Goal: Check status: Check status

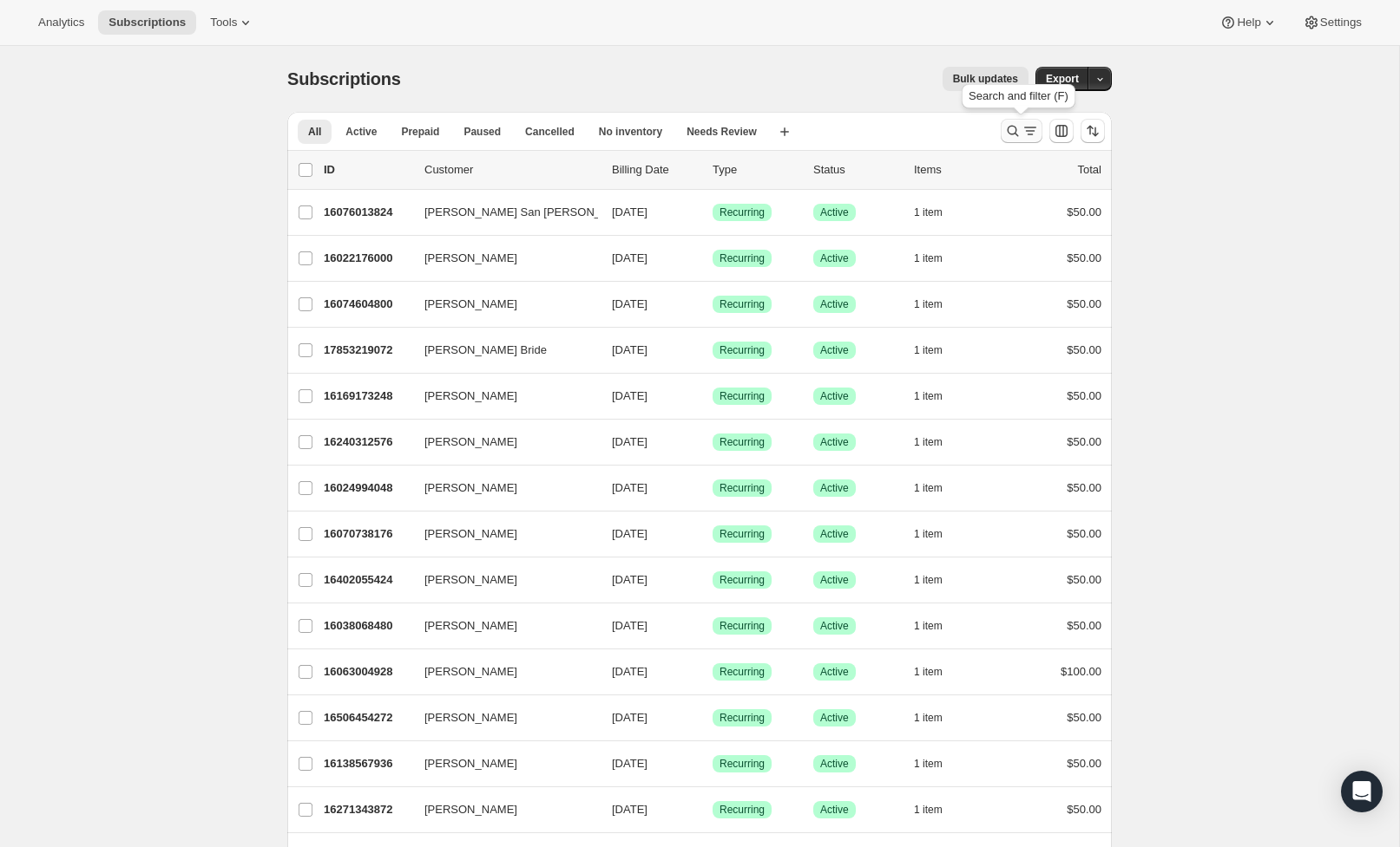
click at [1006, 131] on icon "Search and filter results" at bounding box center [1013, 131] width 17 height 17
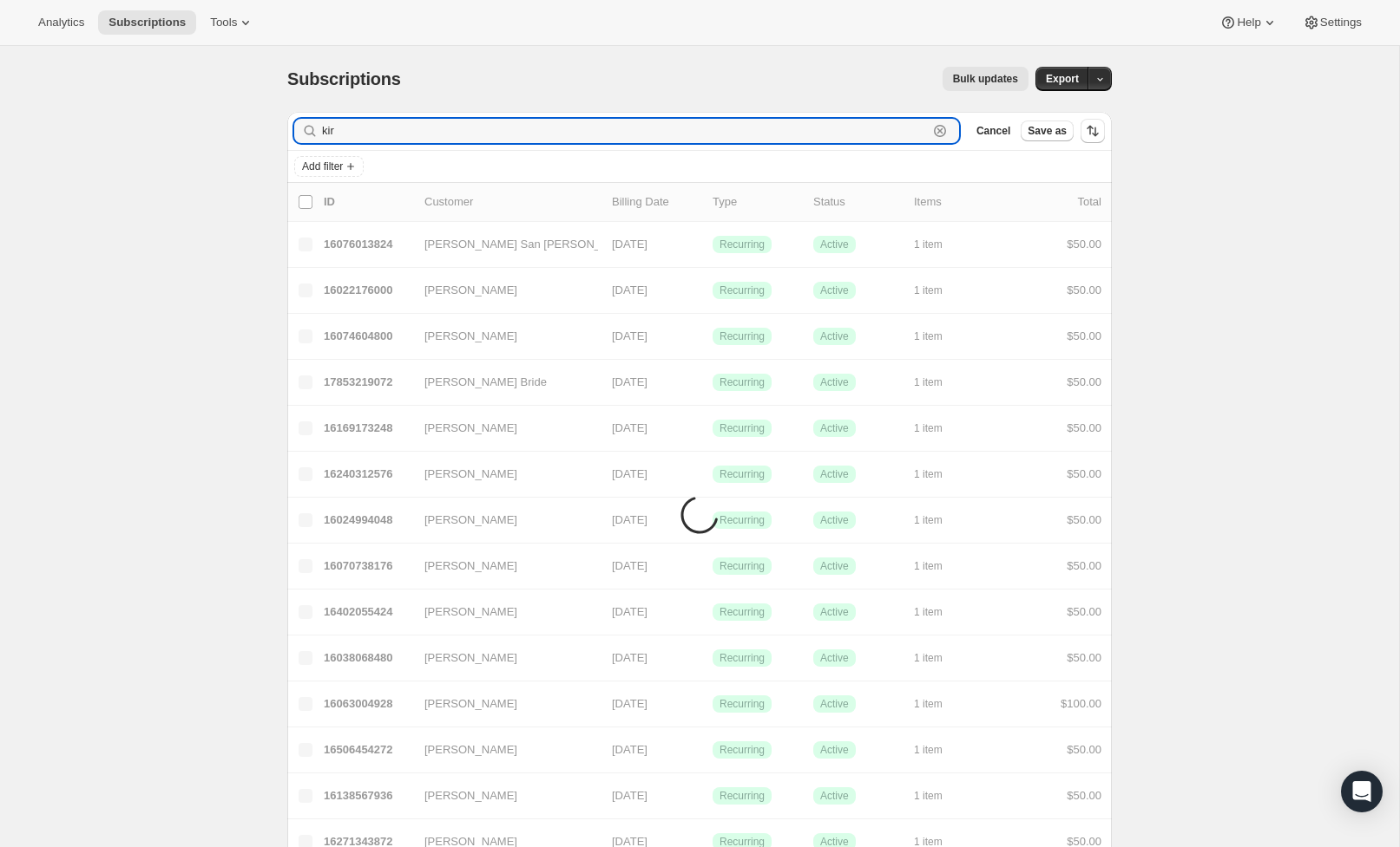
type input "kira"
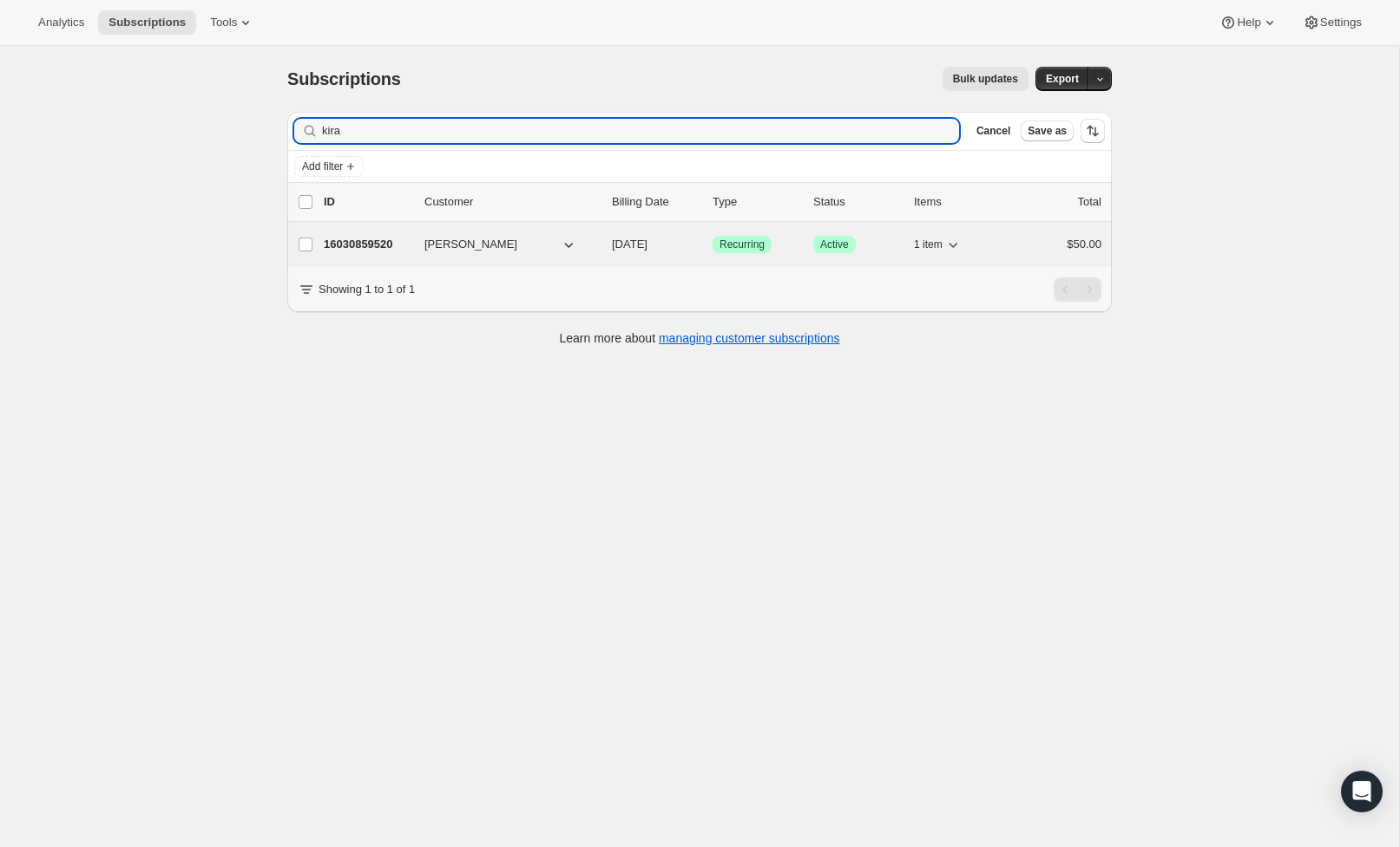
click at [398, 243] on p "16030859520" at bounding box center [367, 244] width 87 height 17
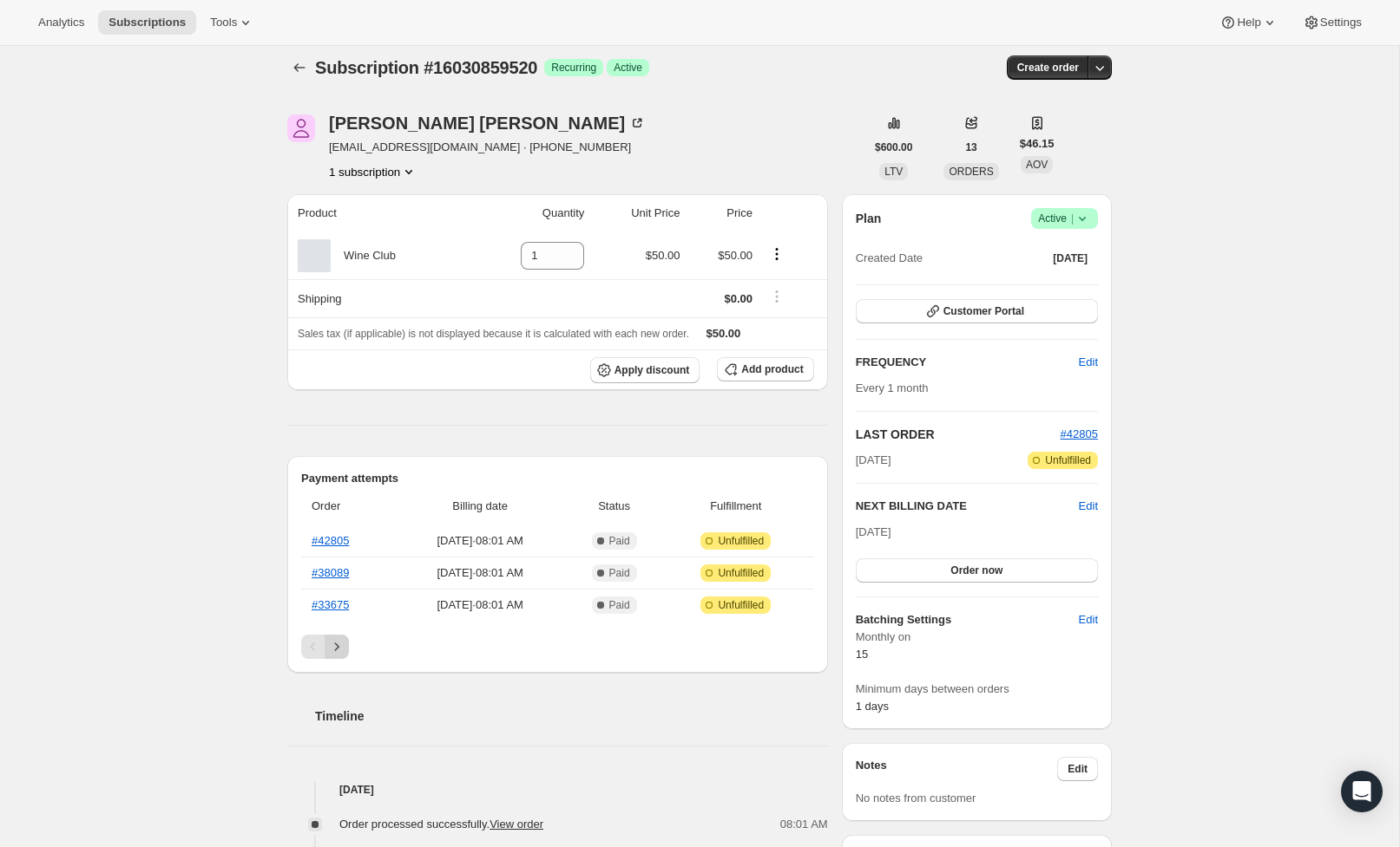
click at [324, 646] on div "Pagination" at bounding box center [557, 647] width 513 height 24
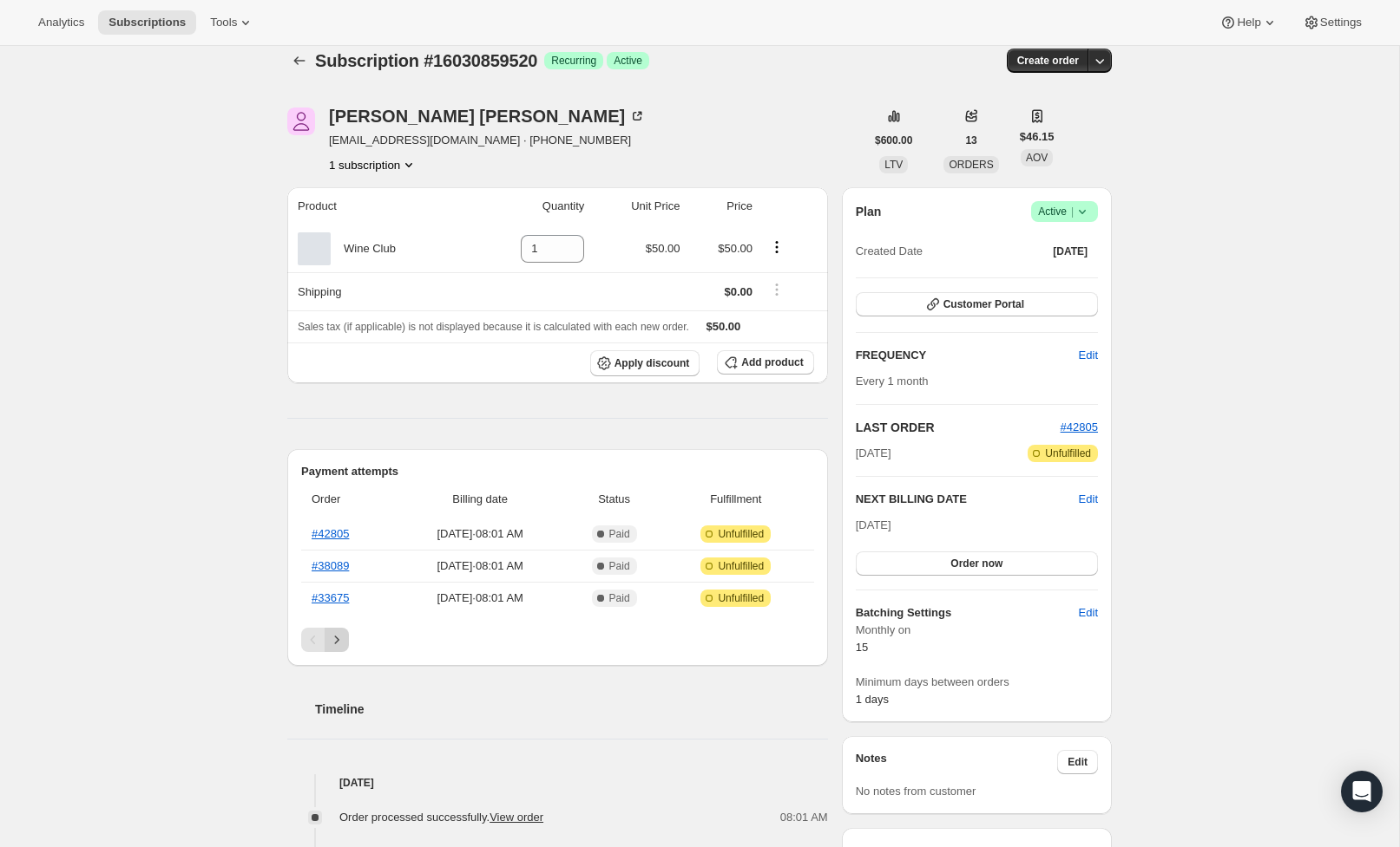
click at [336, 648] on icon "Next" at bounding box center [337, 640] width 17 height 17
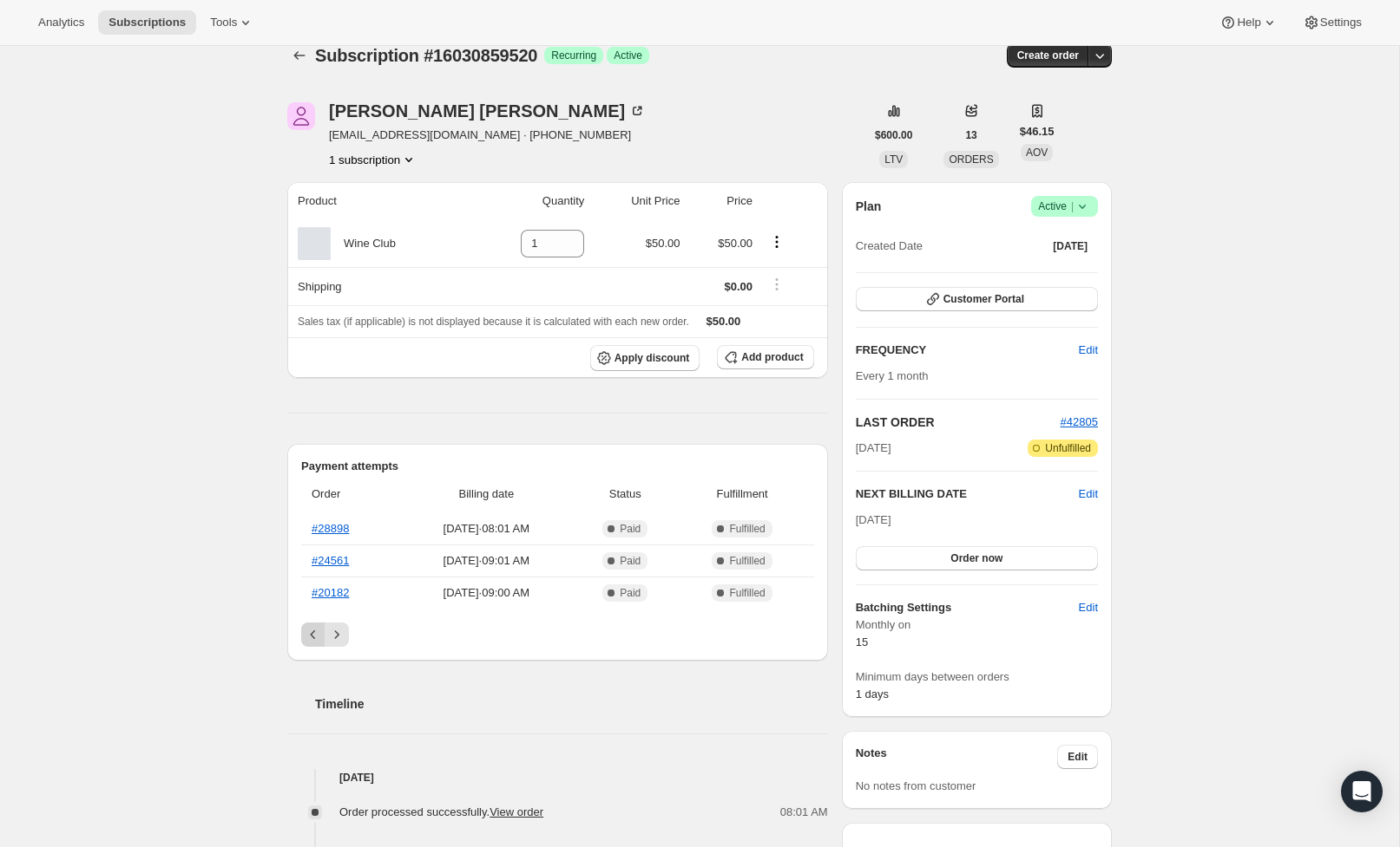
scroll to position [22, 0]
click at [309, 638] on icon "Previous" at bounding box center [313, 636] width 17 height 17
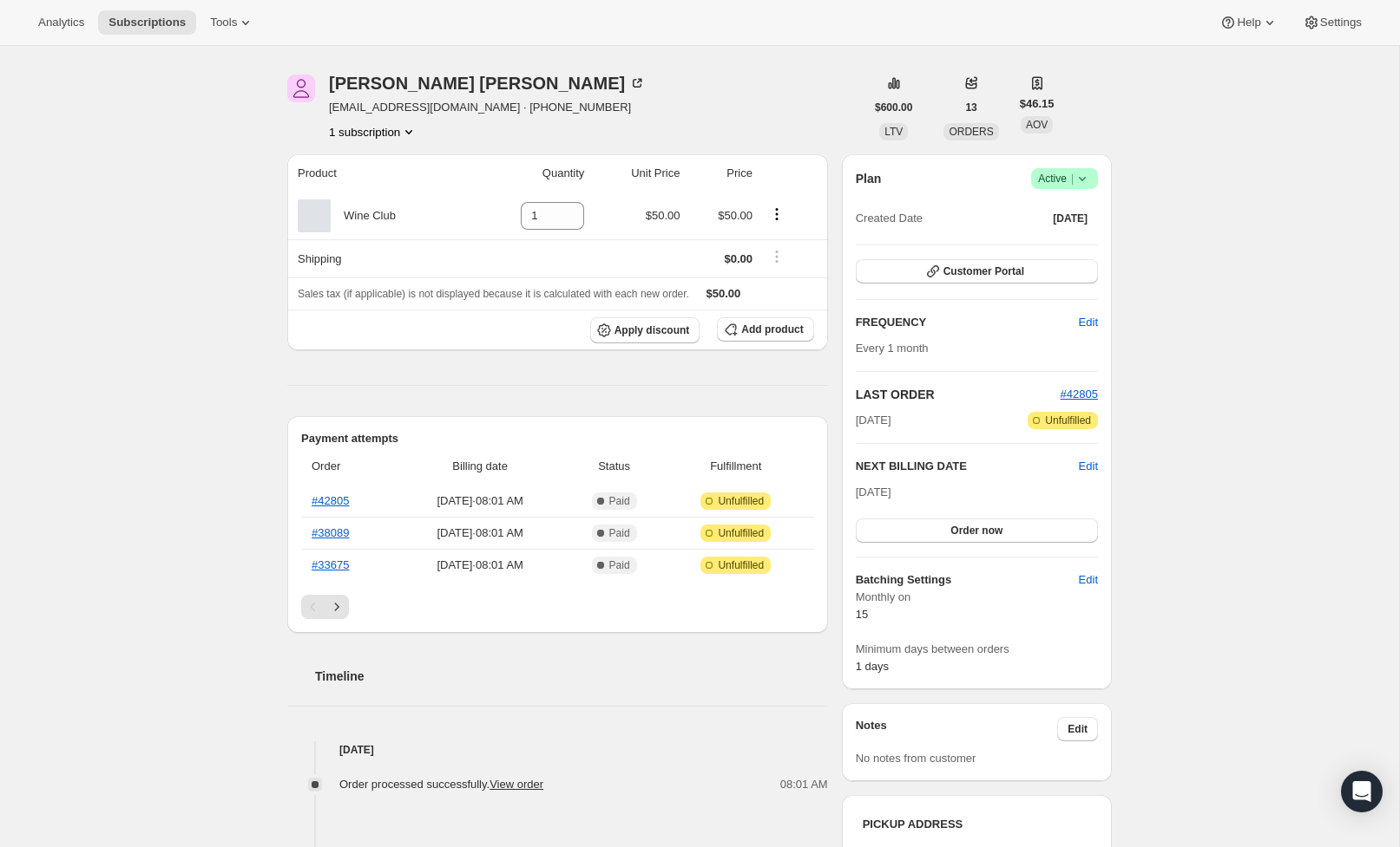
scroll to position [62, 0]
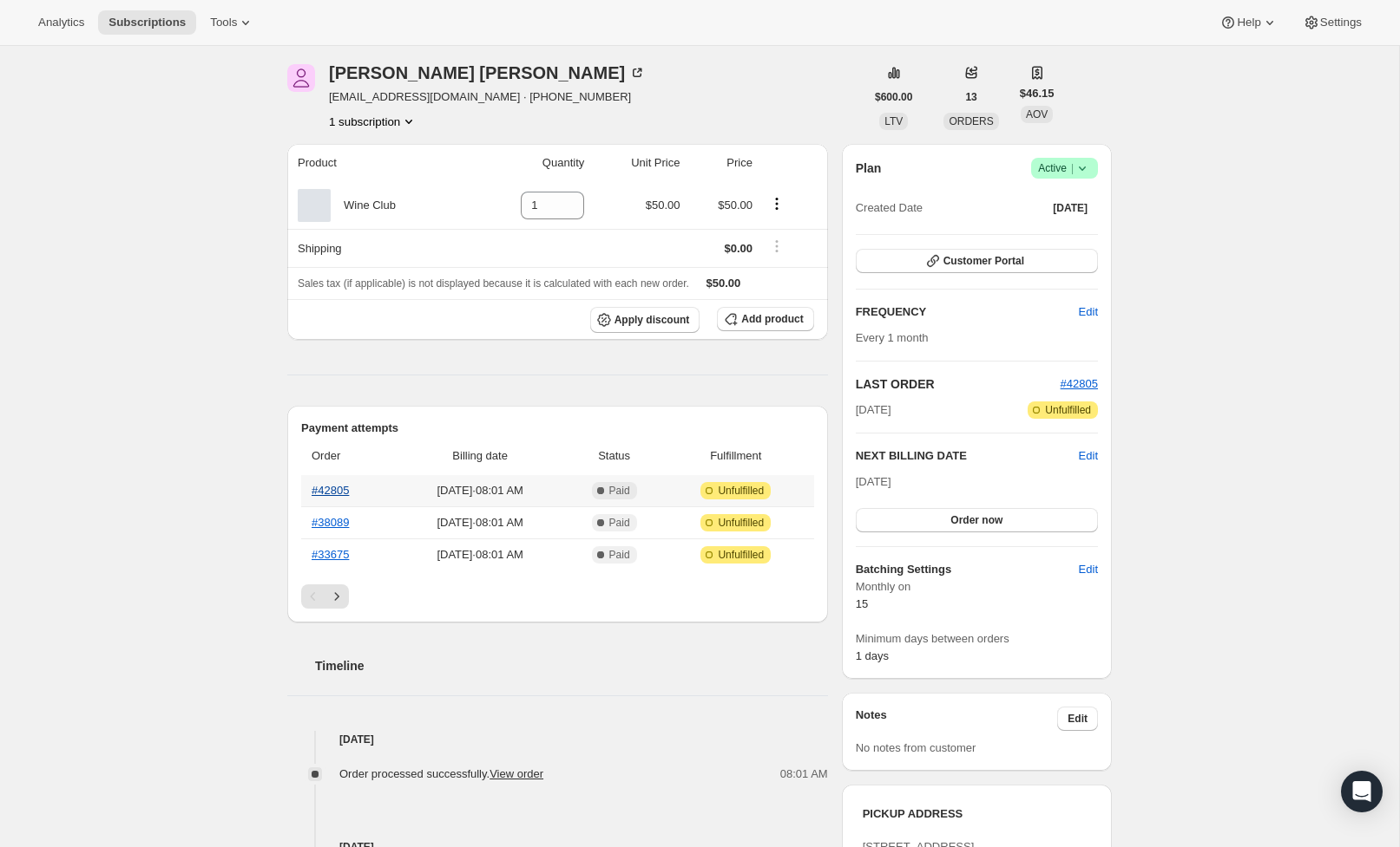
click at [318, 488] on link "#42805" at bounding box center [330, 491] width 38 height 13
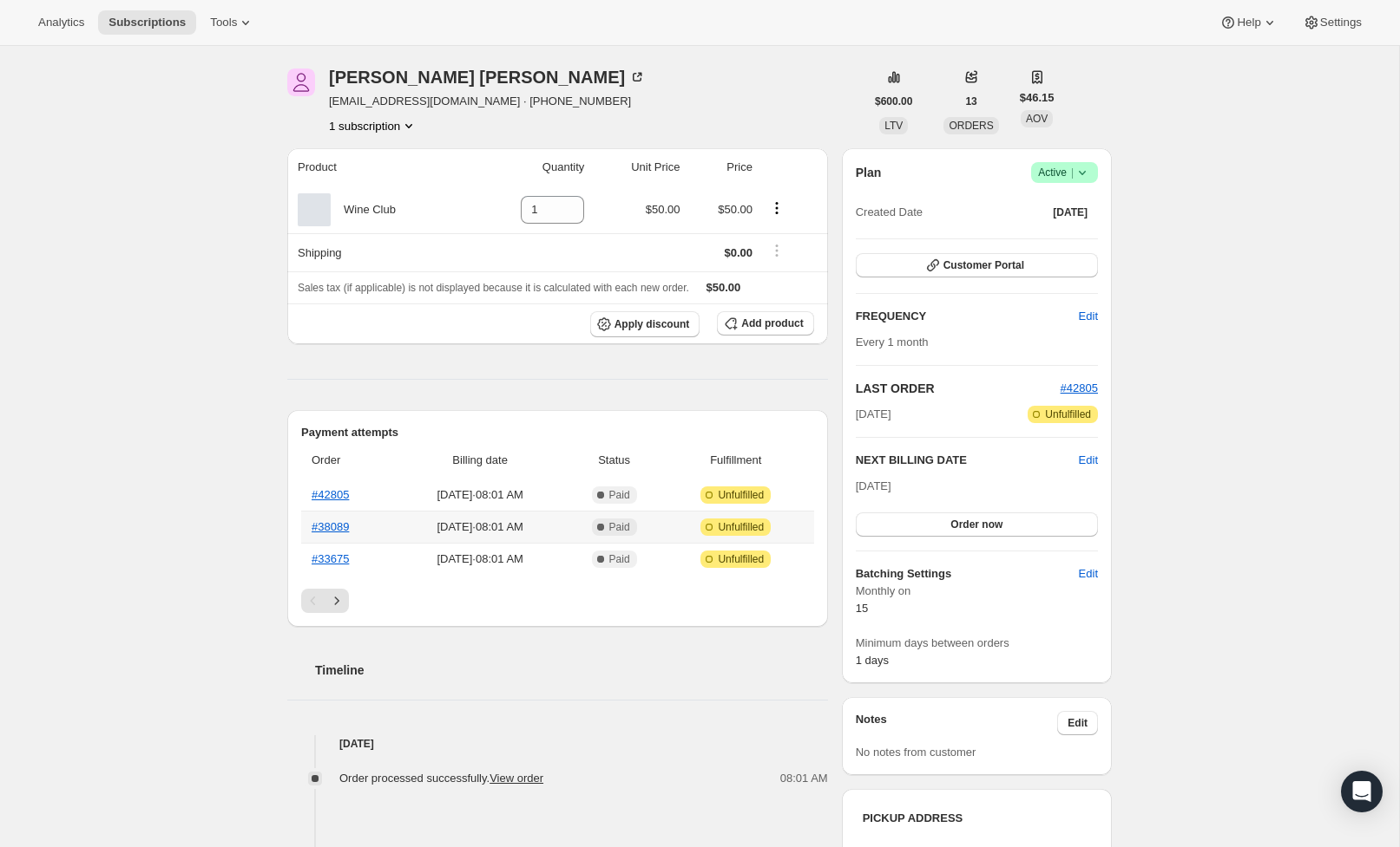
click at [329, 535] on th "#38089" at bounding box center [348, 526] width 93 height 32
click at [319, 530] on link "#38089" at bounding box center [330, 527] width 38 height 13
click at [349, 562] on link "#33675" at bounding box center [330, 559] width 38 height 13
